Goal: Find specific page/section: Find specific page/section

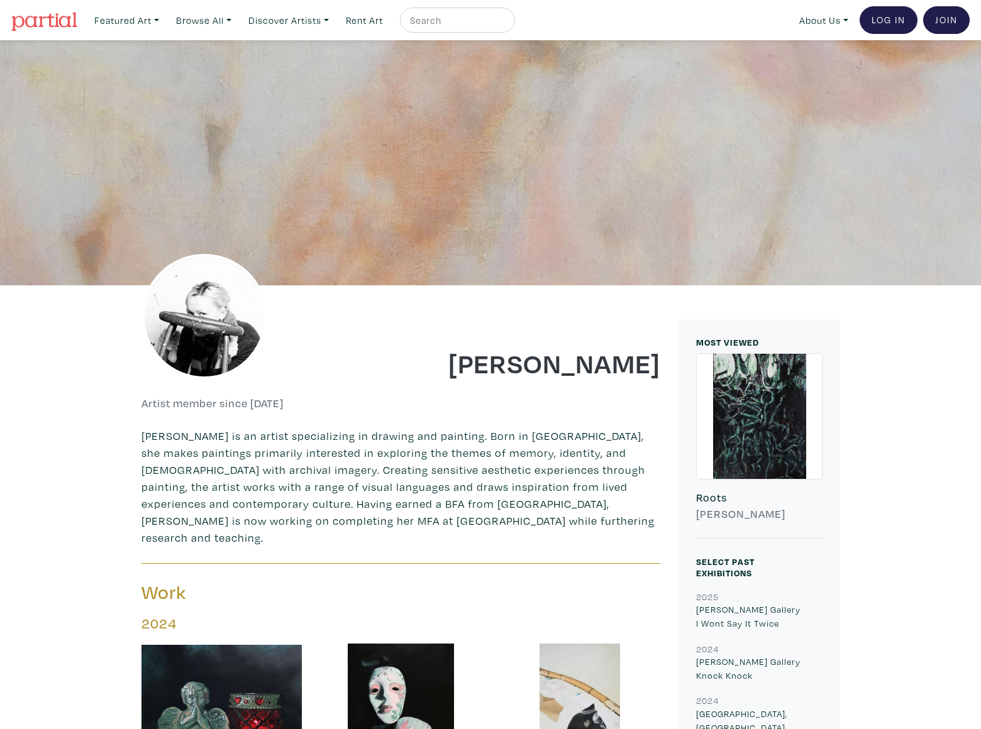
scroll to position [2219, 0]
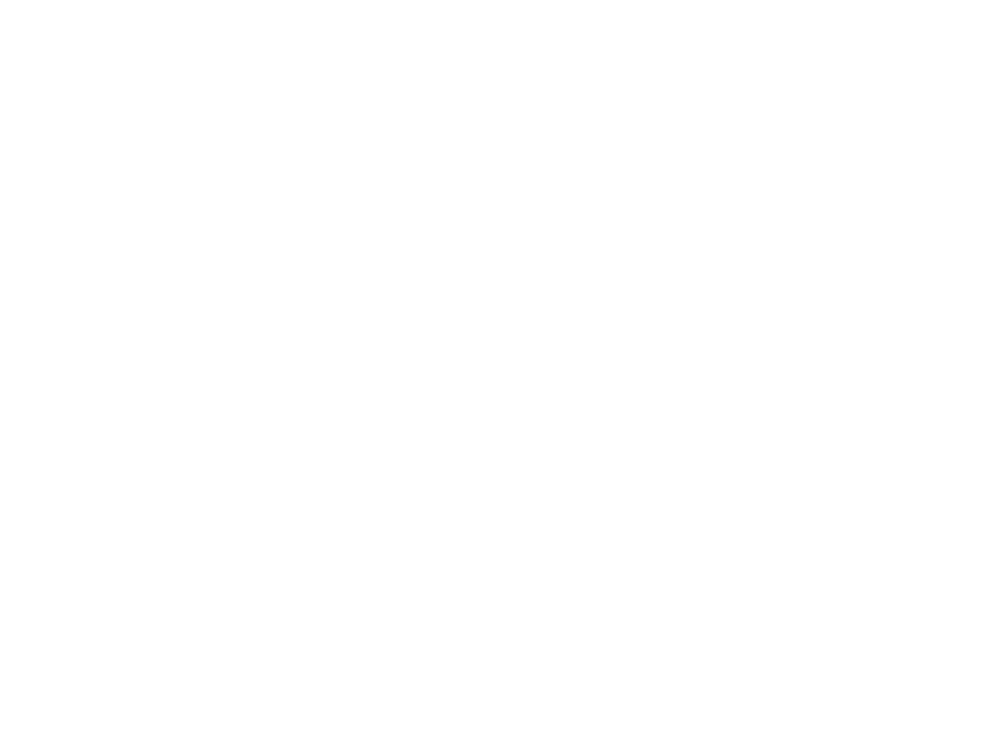
scroll to position [1317, 0]
